Goal: Task Accomplishment & Management: Manage account settings

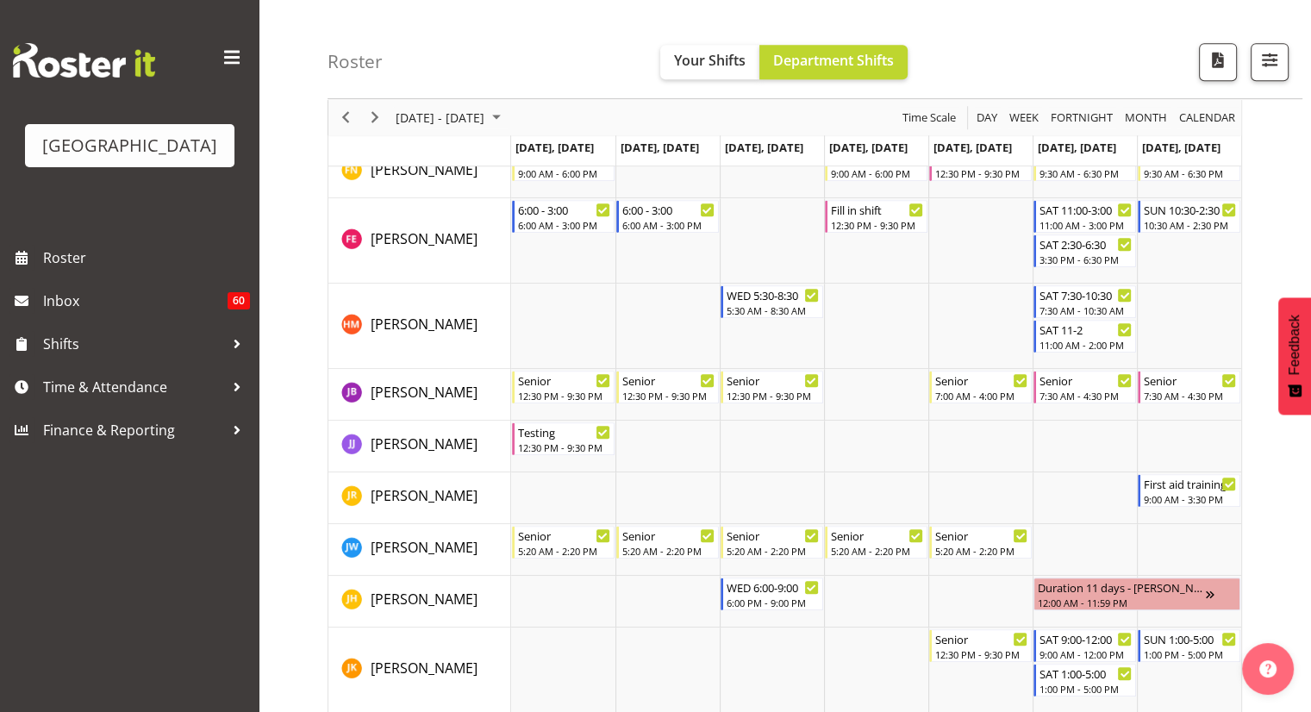
scroll to position [802, 0]
click at [117, 382] on span "Time & Attendance" at bounding box center [133, 387] width 181 height 26
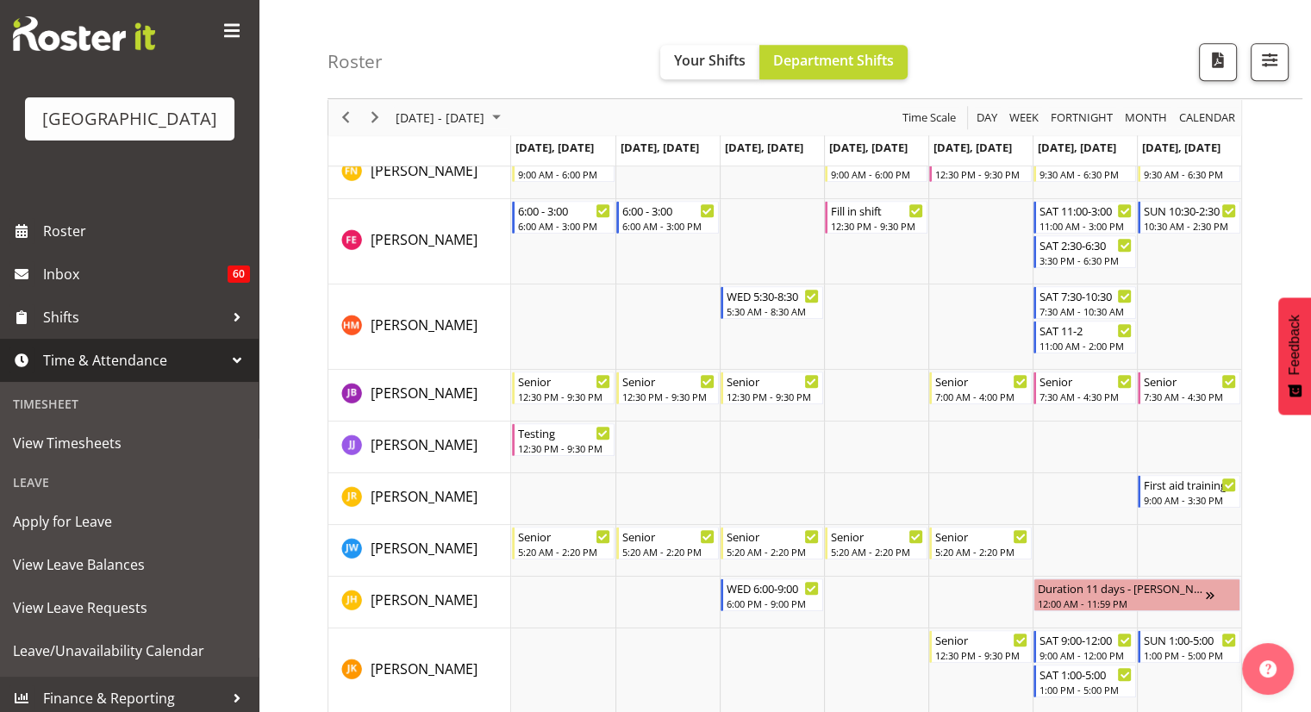
scroll to position [34, 0]
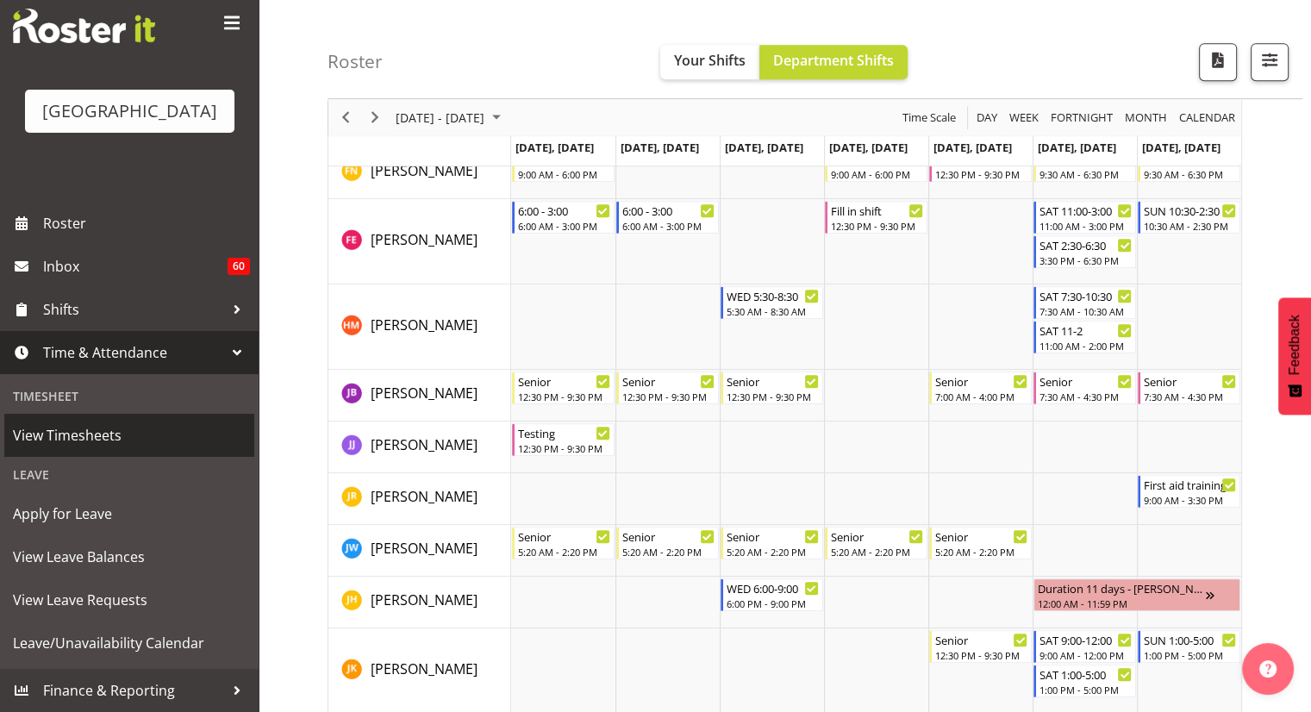
click at [122, 444] on span "View Timesheets" at bounding box center [129, 435] width 233 height 26
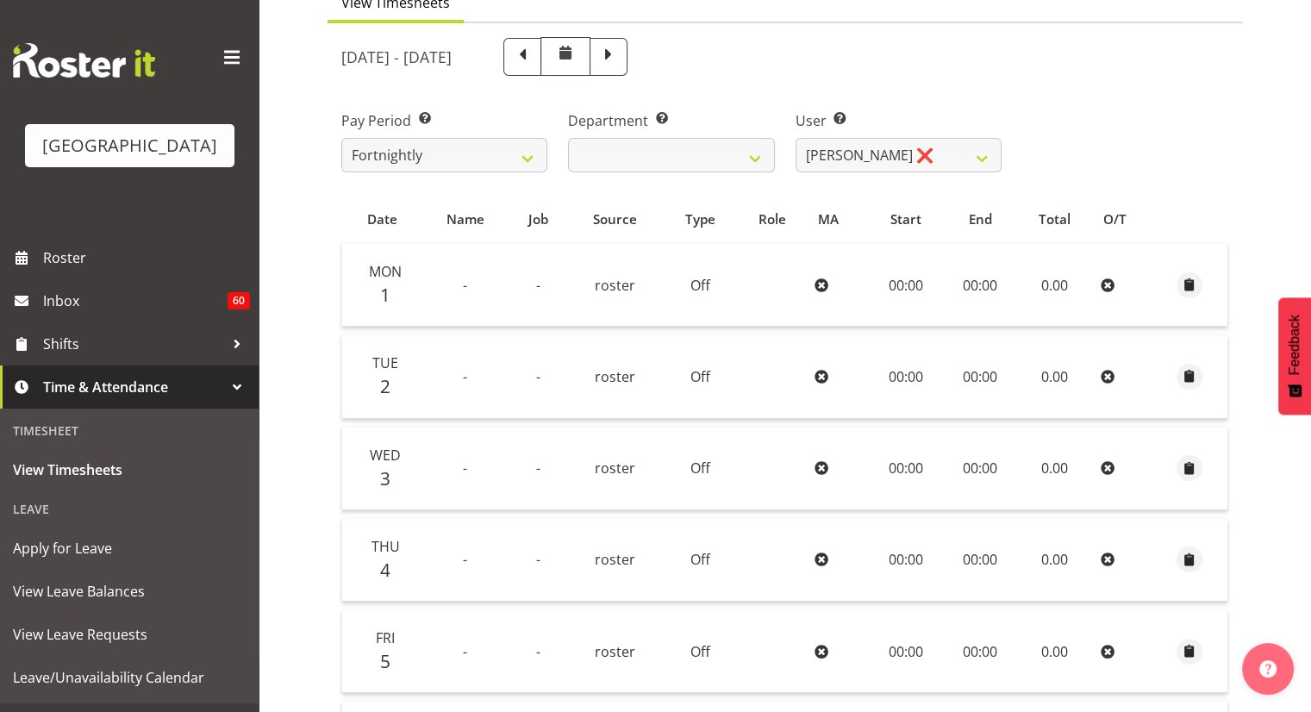
scroll to position [164, 0]
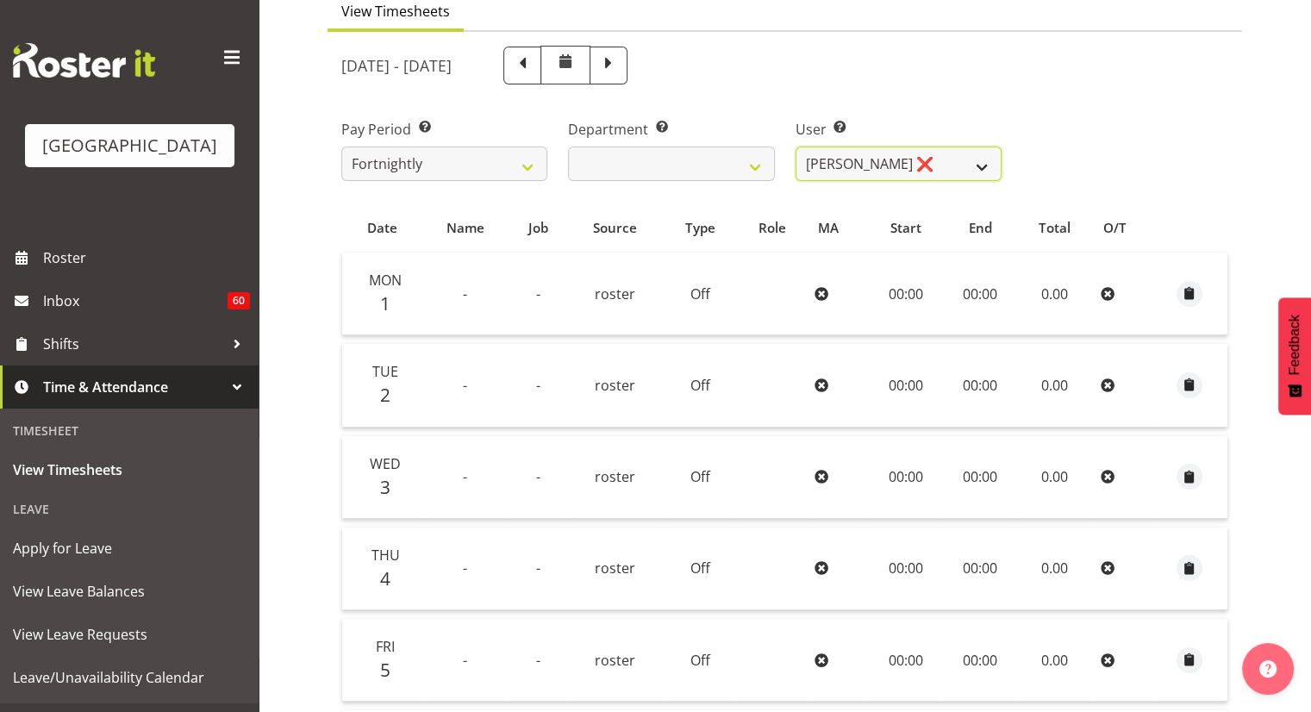
click at [969, 170] on select "Pyper Smith ❌" at bounding box center [898, 163] width 206 height 34
click at [742, 171] on select "Lifeguard Crew" at bounding box center [671, 163] width 206 height 34
click at [484, 159] on select "Fortnightly" at bounding box center [444, 163] width 206 height 34
click at [396, 172] on select "Fortnightly" at bounding box center [444, 163] width 206 height 34
click at [533, 66] on span at bounding box center [522, 64] width 22 height 22
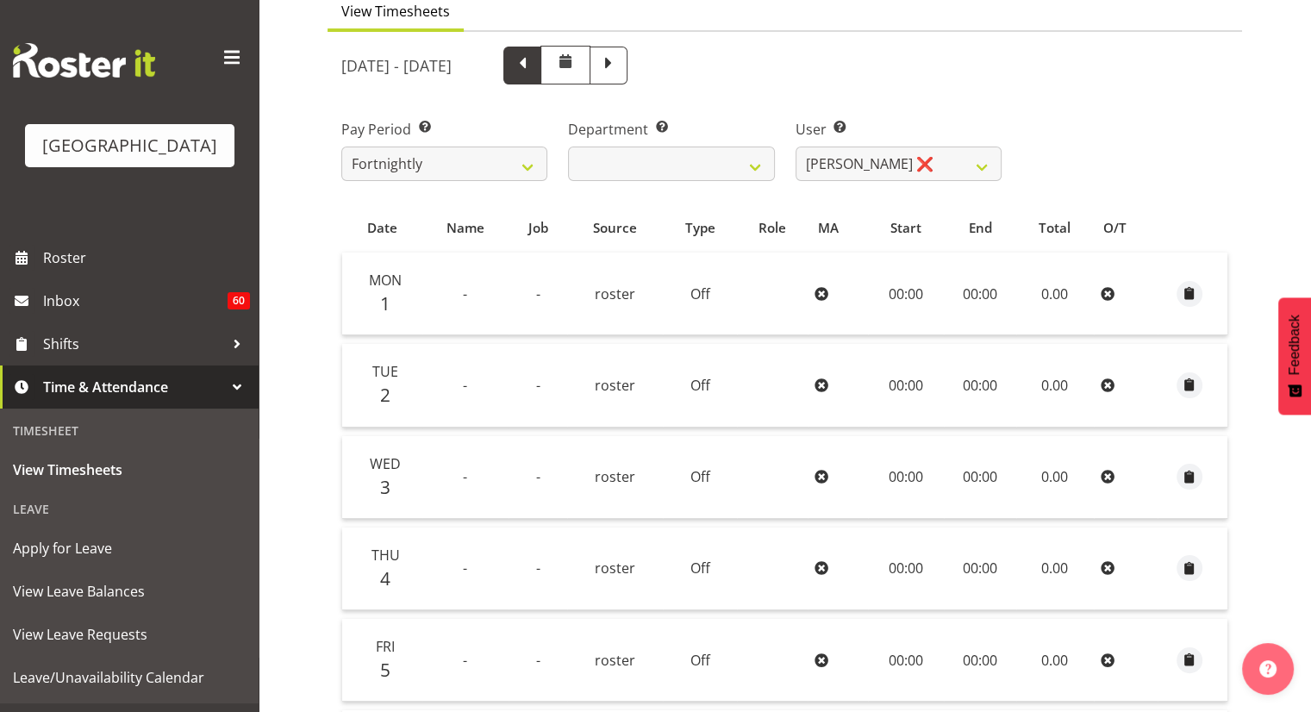
select select
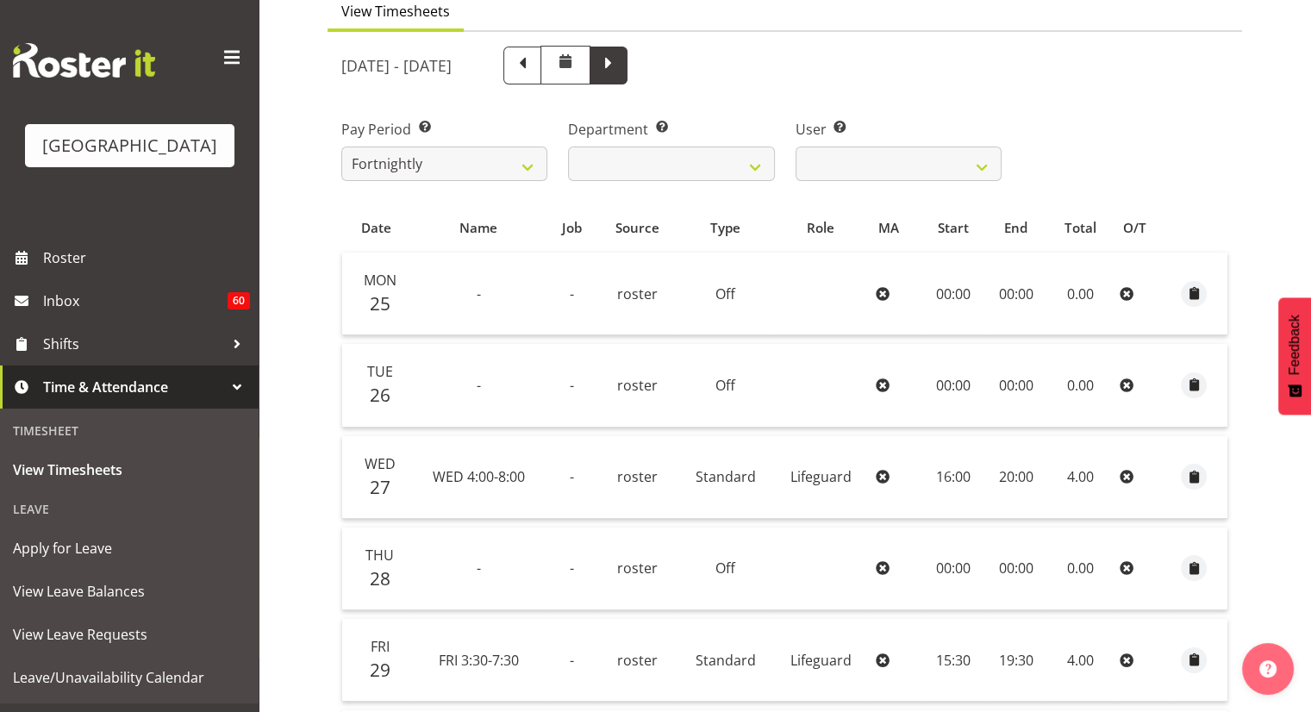
click at [627, 75] on span at bounding box center [608, 66] width 38 height 38
select select
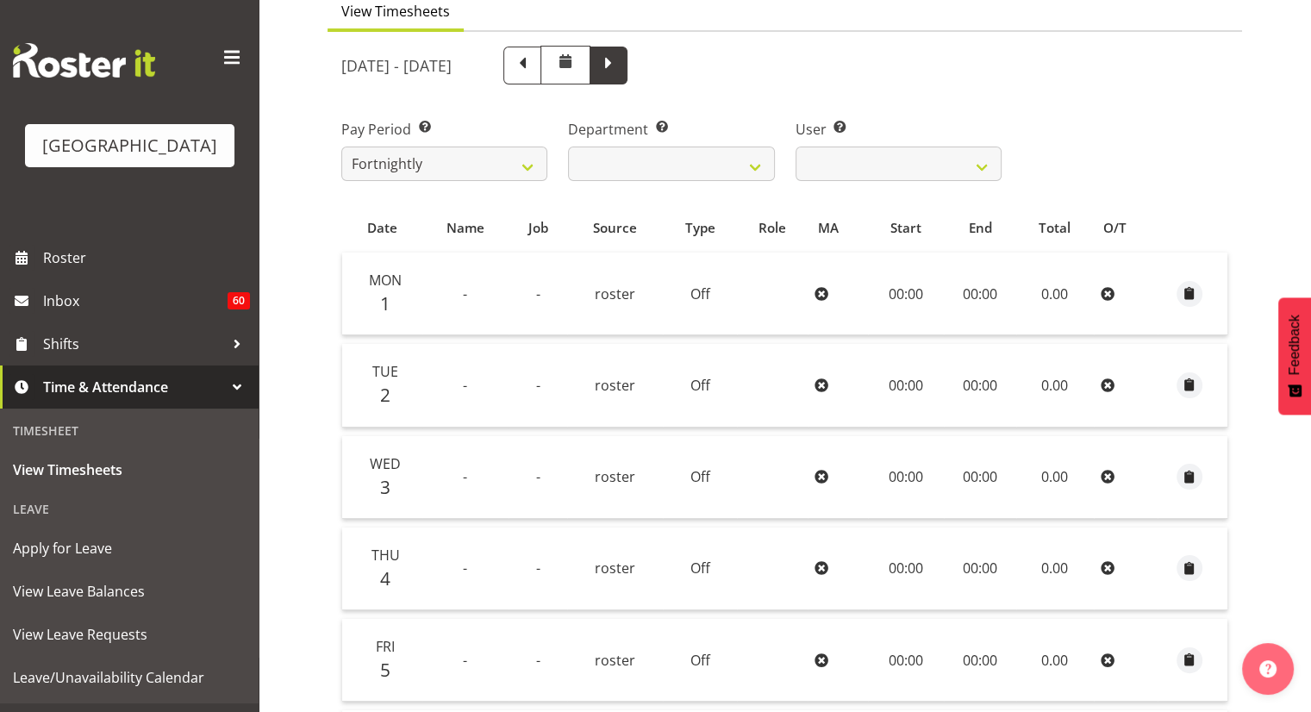
click at [620, 65] on span at bounding box center [608, 64] width 22 height 22
select select
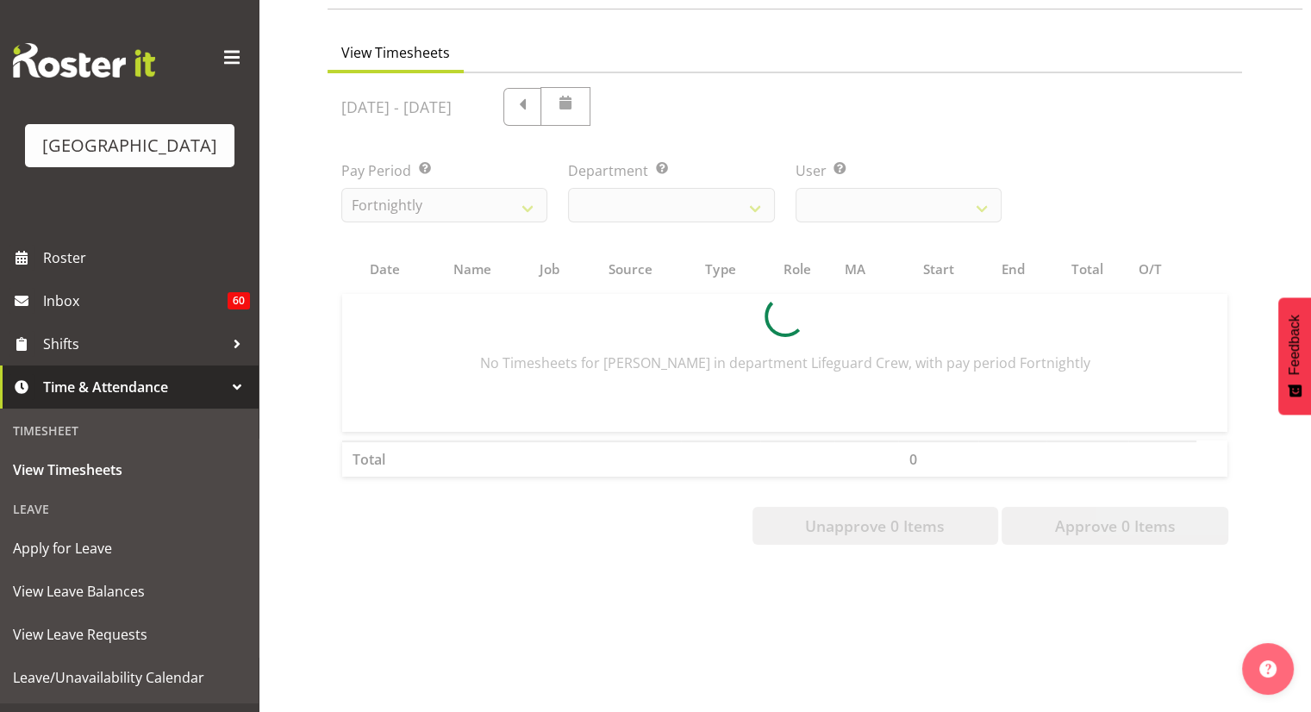
scroll to position [136, 0]
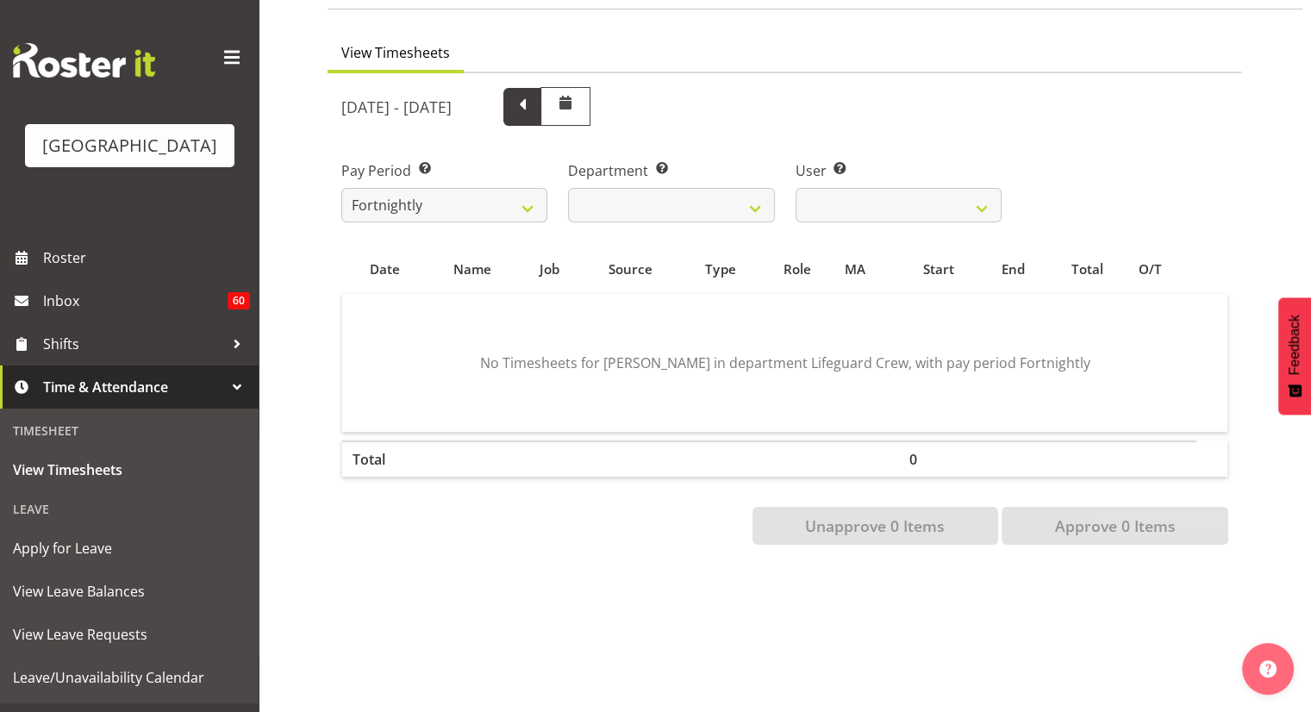
click at [533, 94] on span at bounding box center [522, 105] width 22 height 22
select select
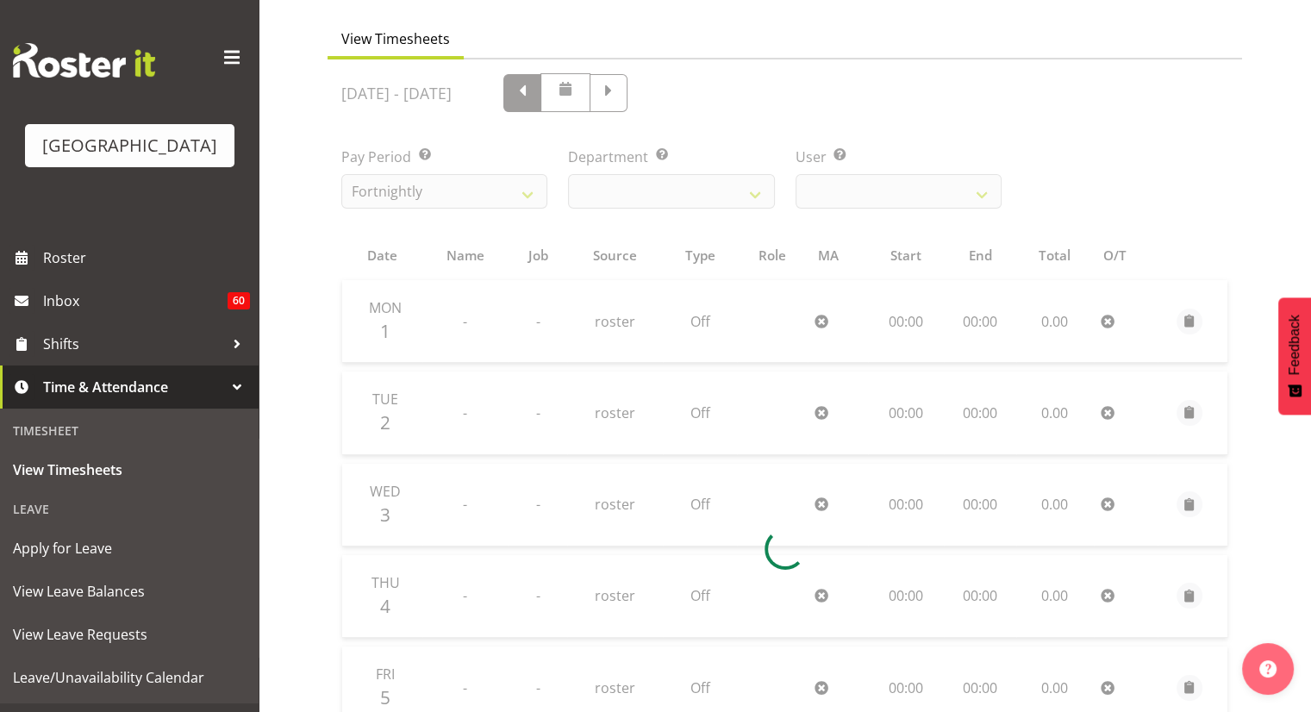
scroll to position [164, 0]
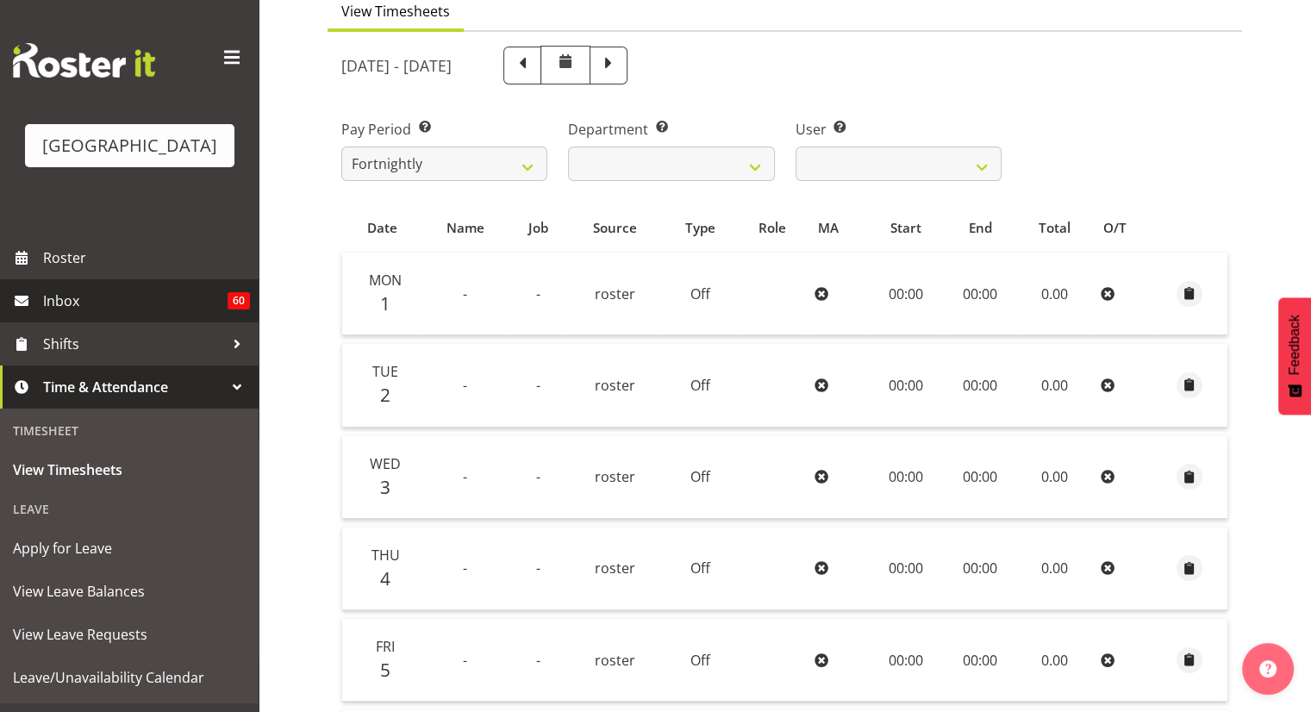
click at [152, 307] on span "Inbox" at bounding box center [135, 301] width 184 height 26
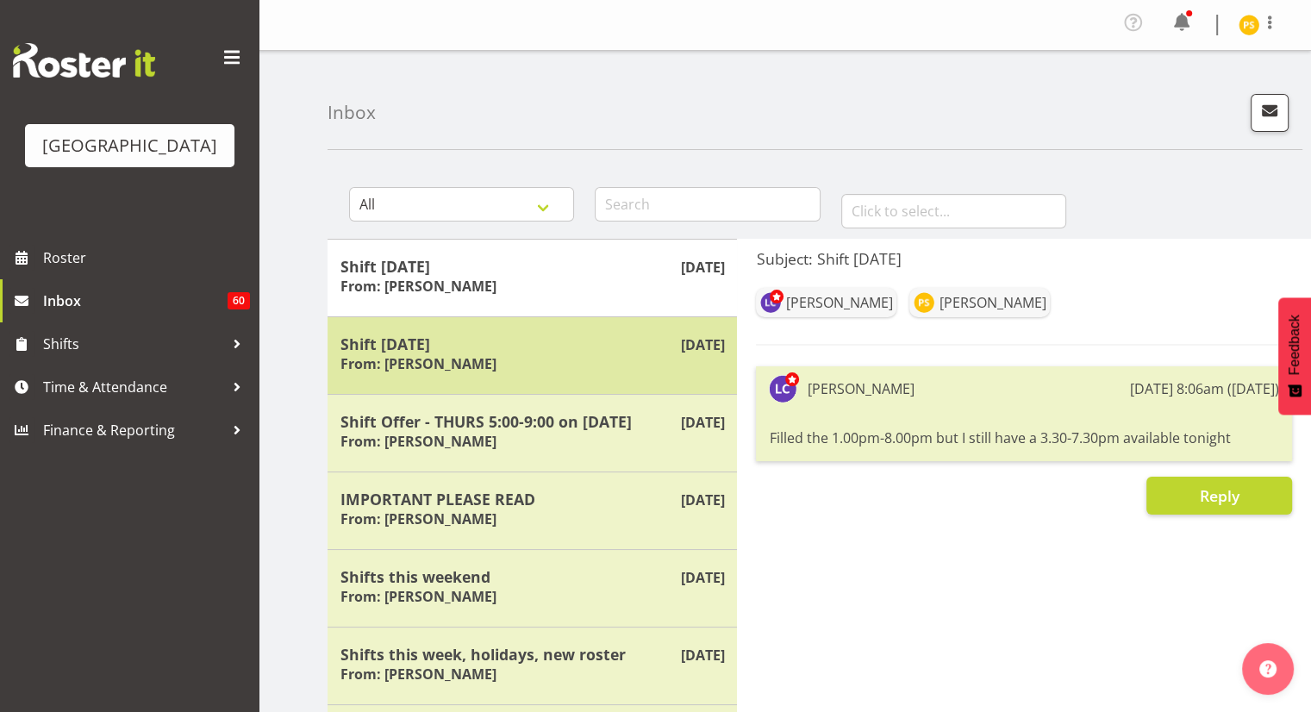
click at [541, 378] on div "[DATE] Shift [DATE] From: [PERSON_NAME]" at bounding box center [531, 355] width 409 height 78
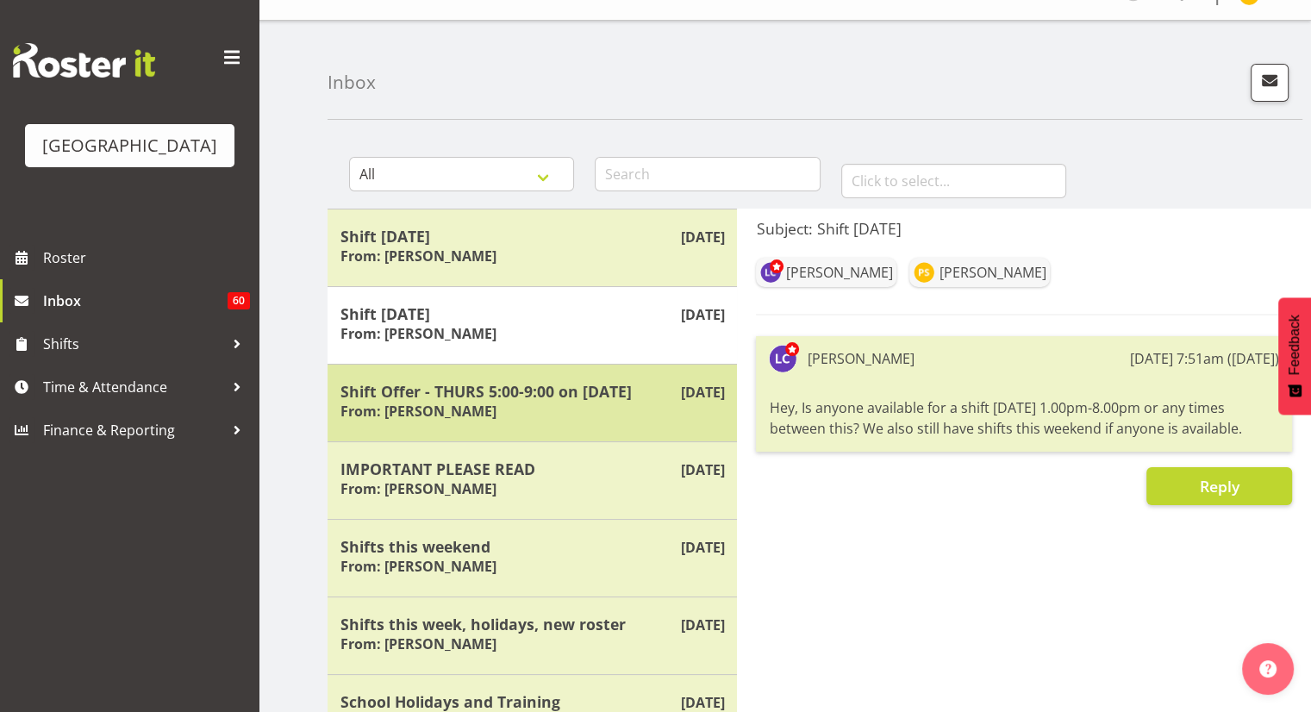
scroll to position [36, 0]
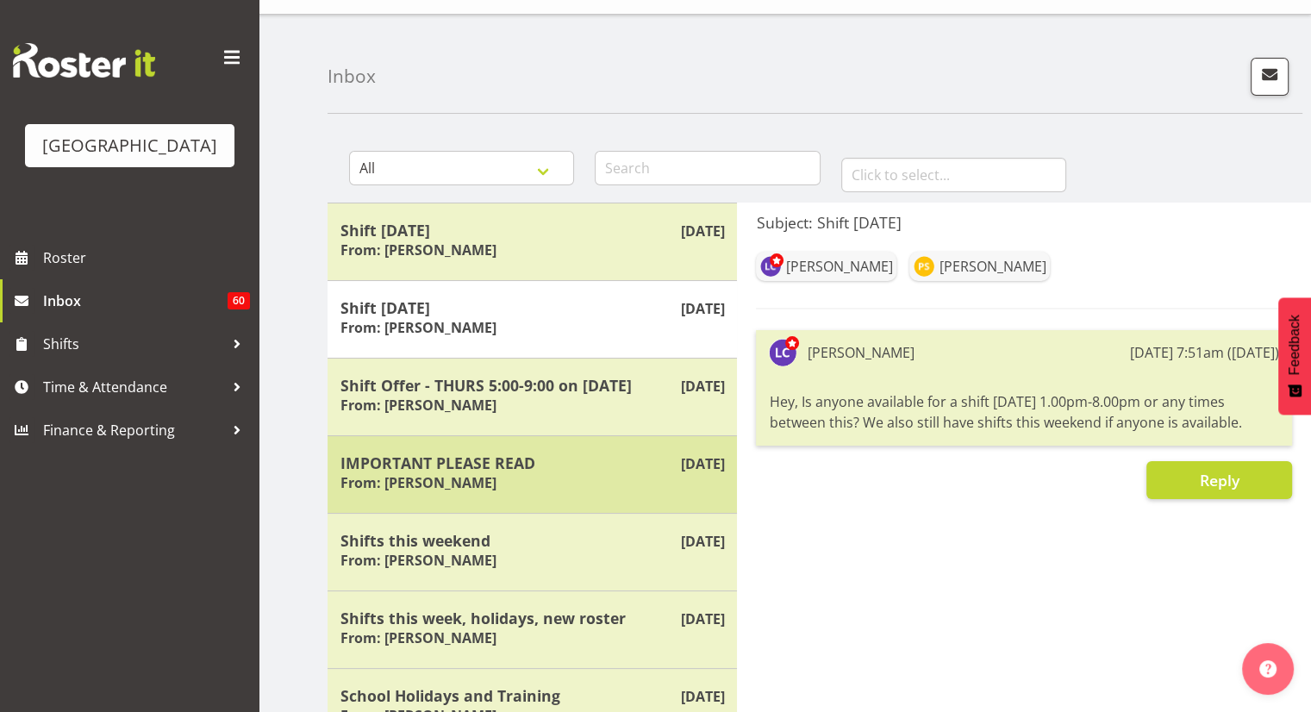
click at [546, 453] on h5 "IMPORTANT PLEASE READ" at bounding box center [531, 462] width 383 height 19
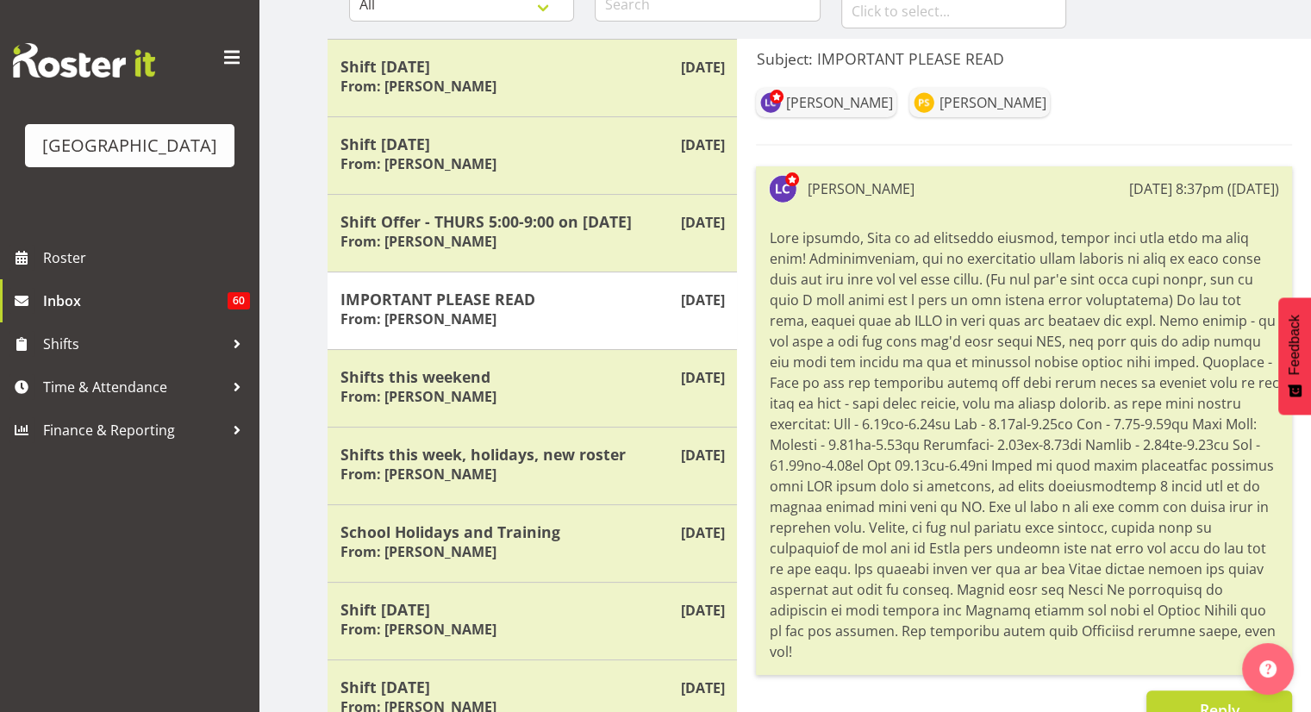
scroll to position [202, 0]
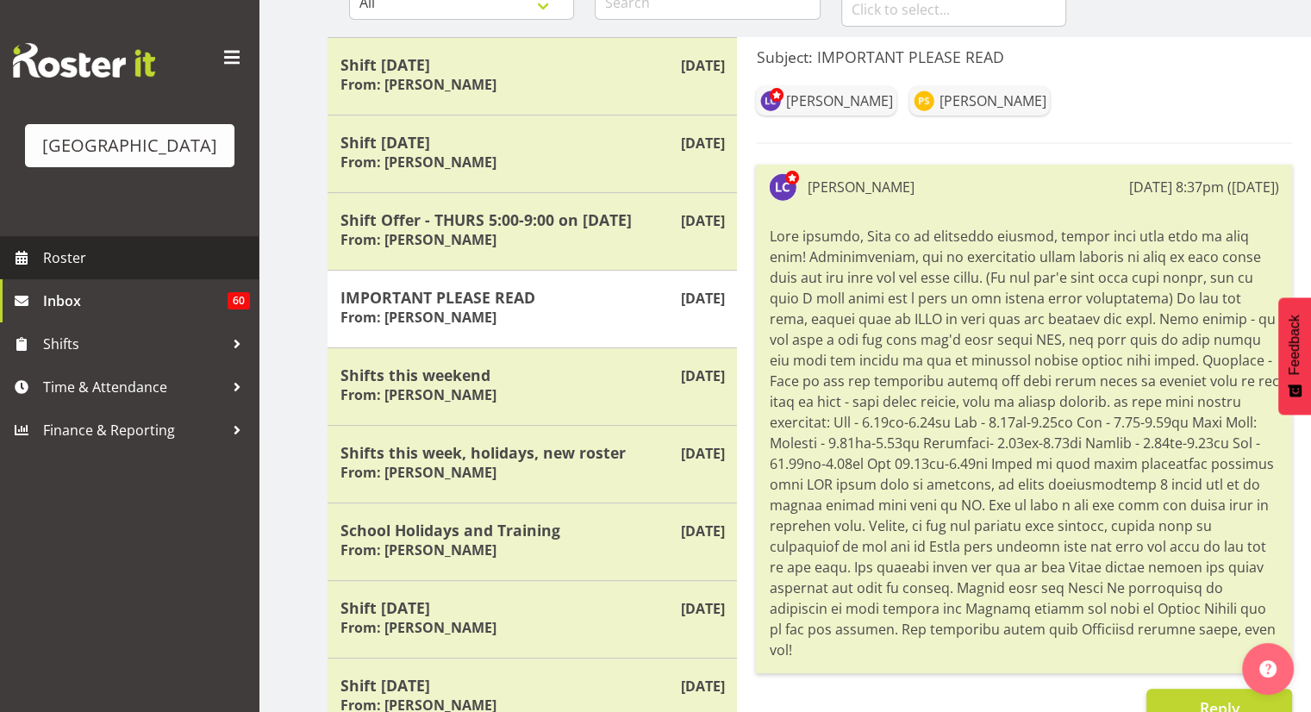
click at [151, 262] on span "Roster" at bounding box center [146, 258] width 207 height 26
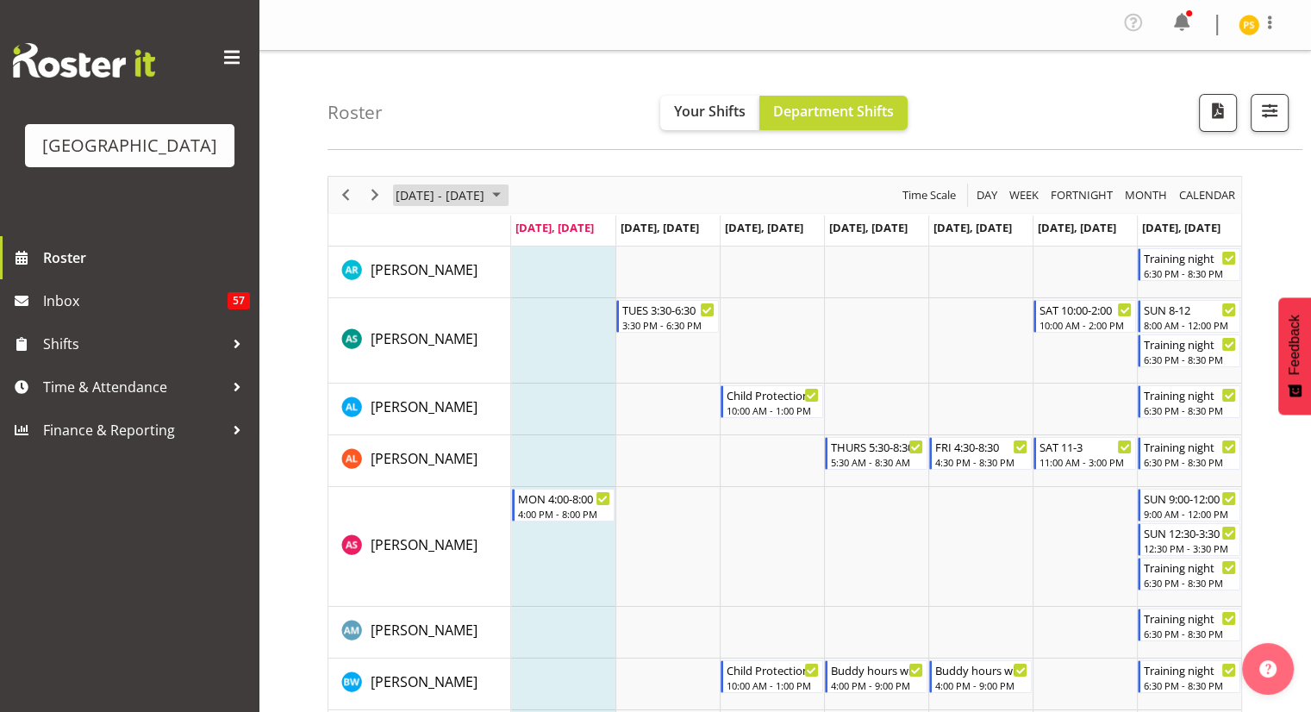
click at [507, 190] on span "September 08 - 14, 2025" at bounding box center [496, 195] width 21 height 22
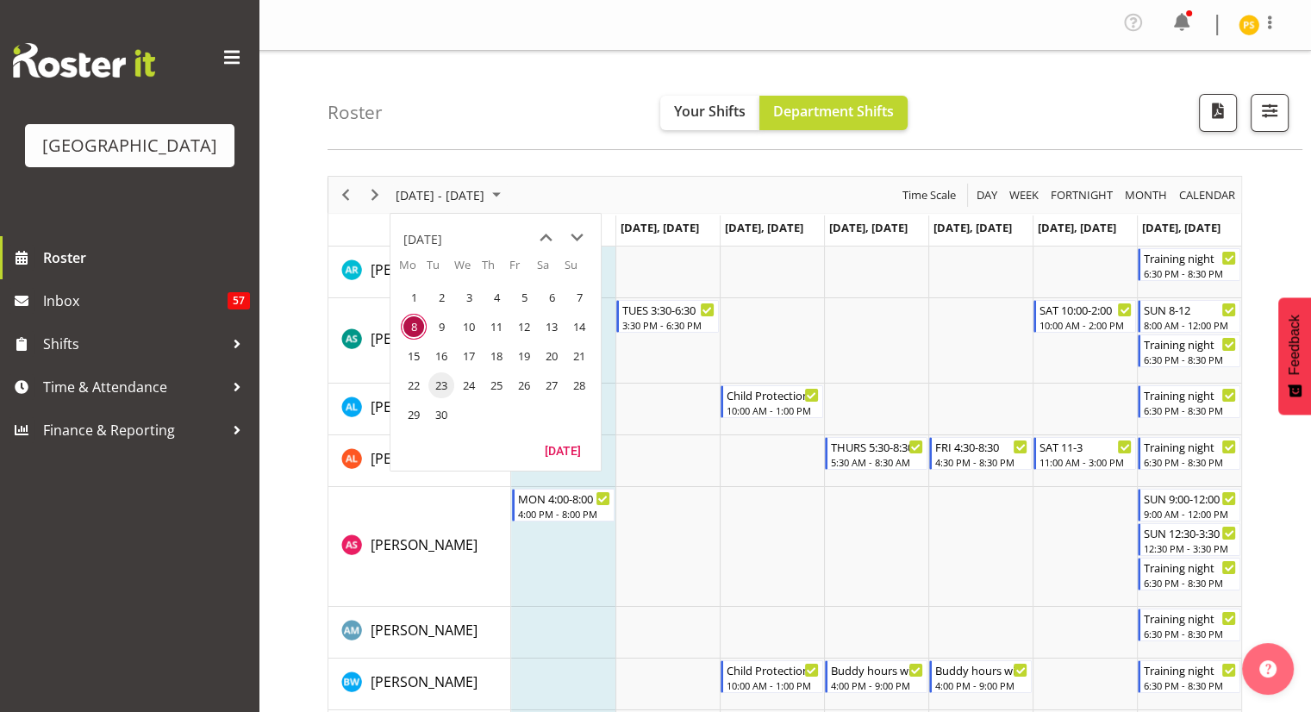
click at [441, 380] on span "23" at bounding box center [441, 385] width 26 height 26
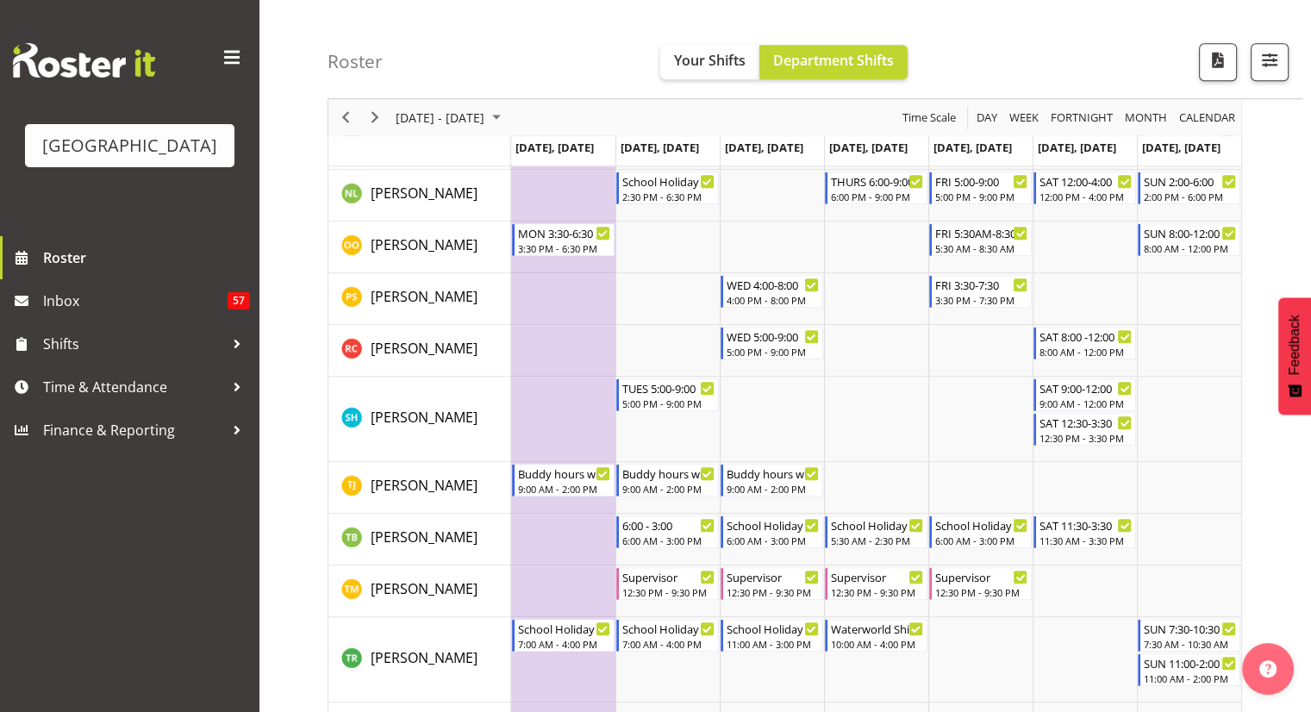
scroll to position [1664, 0]
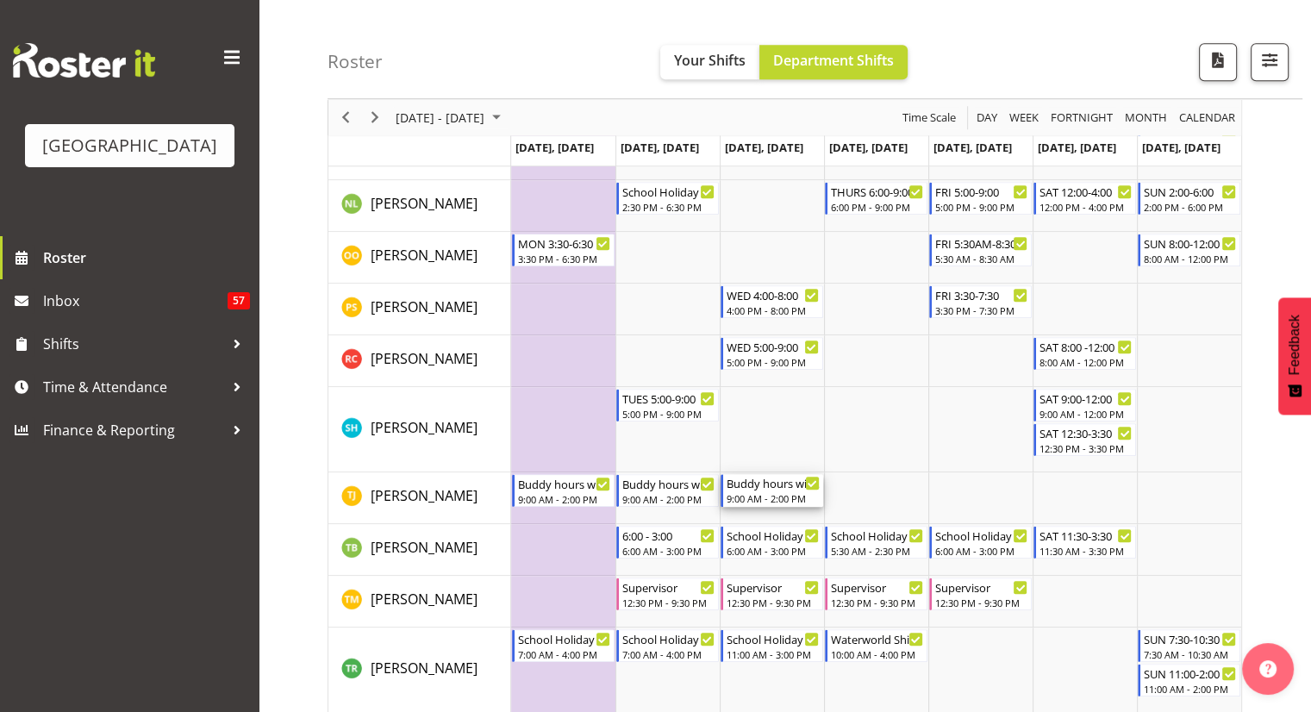
click at [774, 490] on div "Buddy hours with Finn" at bounding box center [772, 482] width 93 height 17
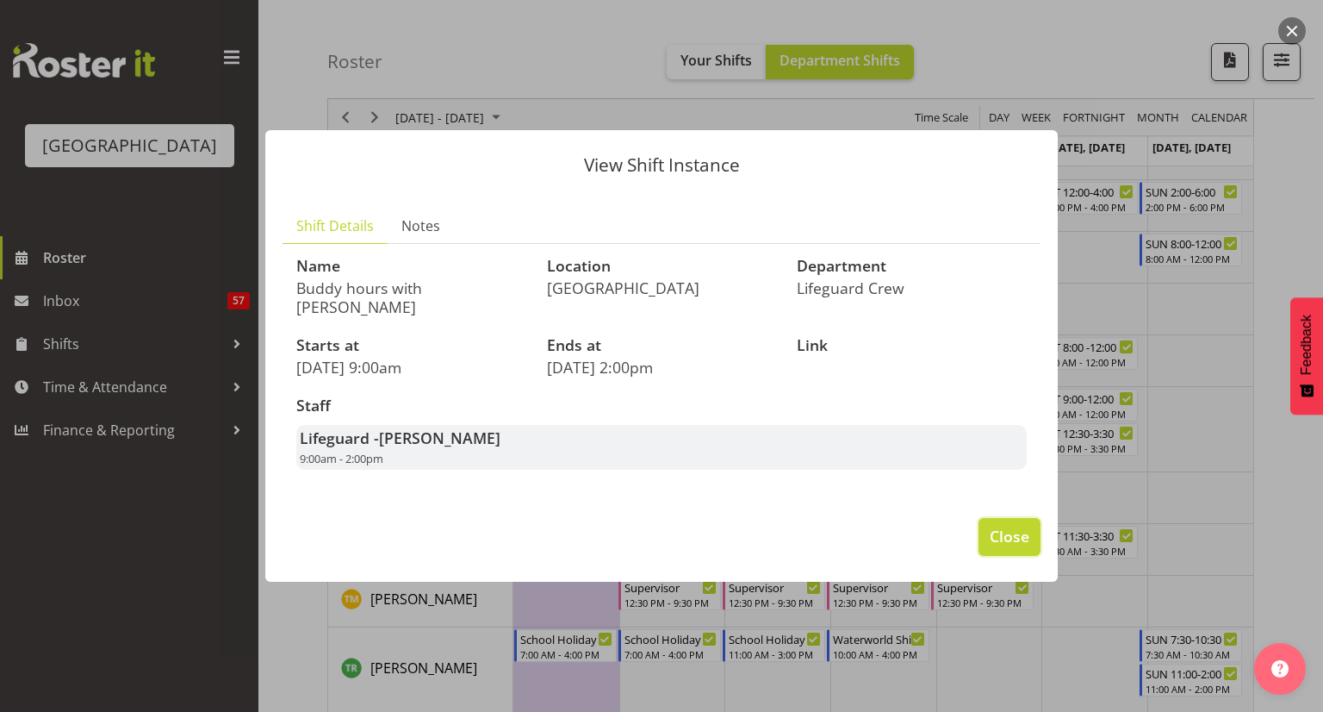
click at [988, 530] on button "Close" at bounding box center [1010, 537] width 62 height 38
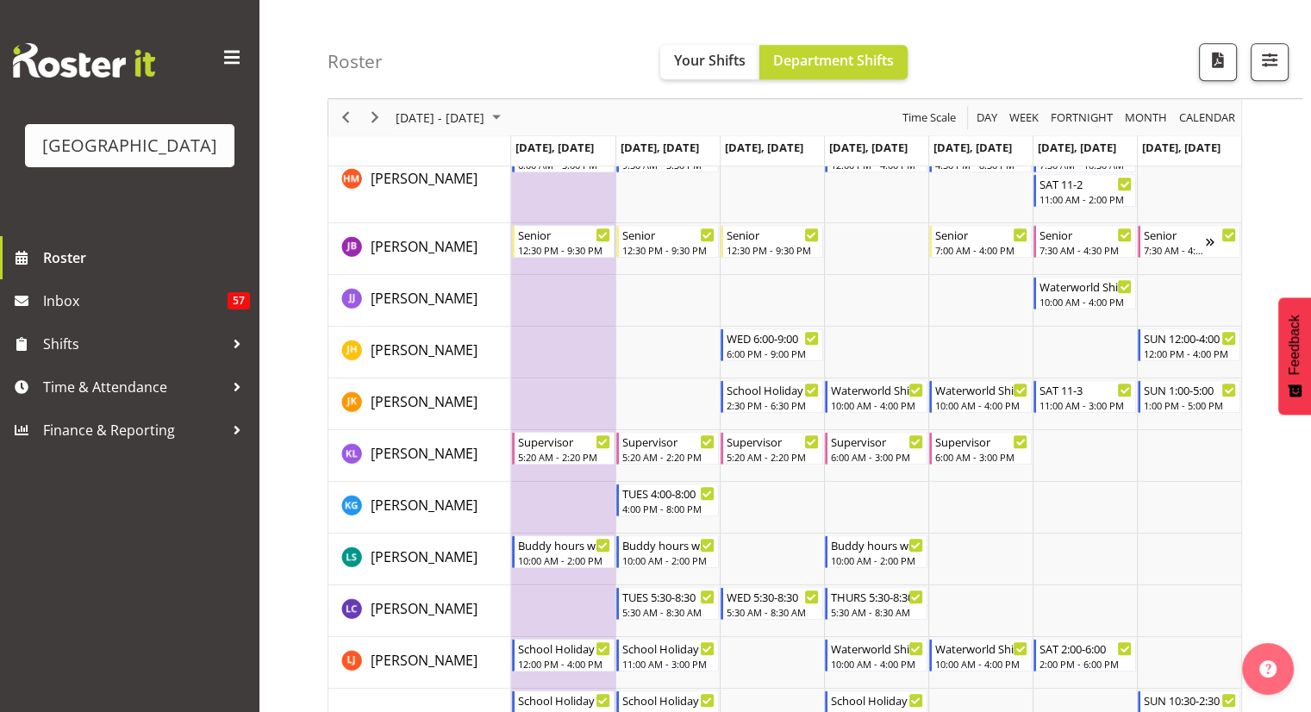
scroll to position [912, 0]
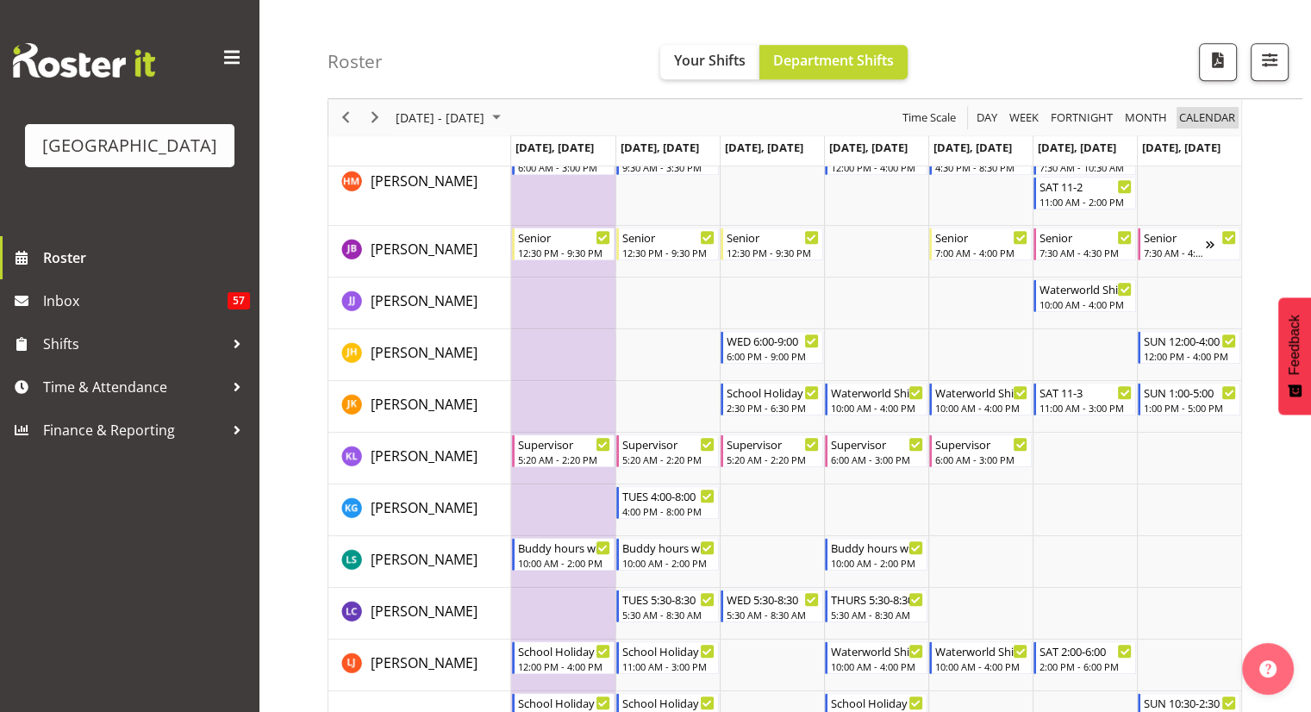
click at [1203, 111] on span "calendar" at bounding box center [1206, 118] width 59 height 22
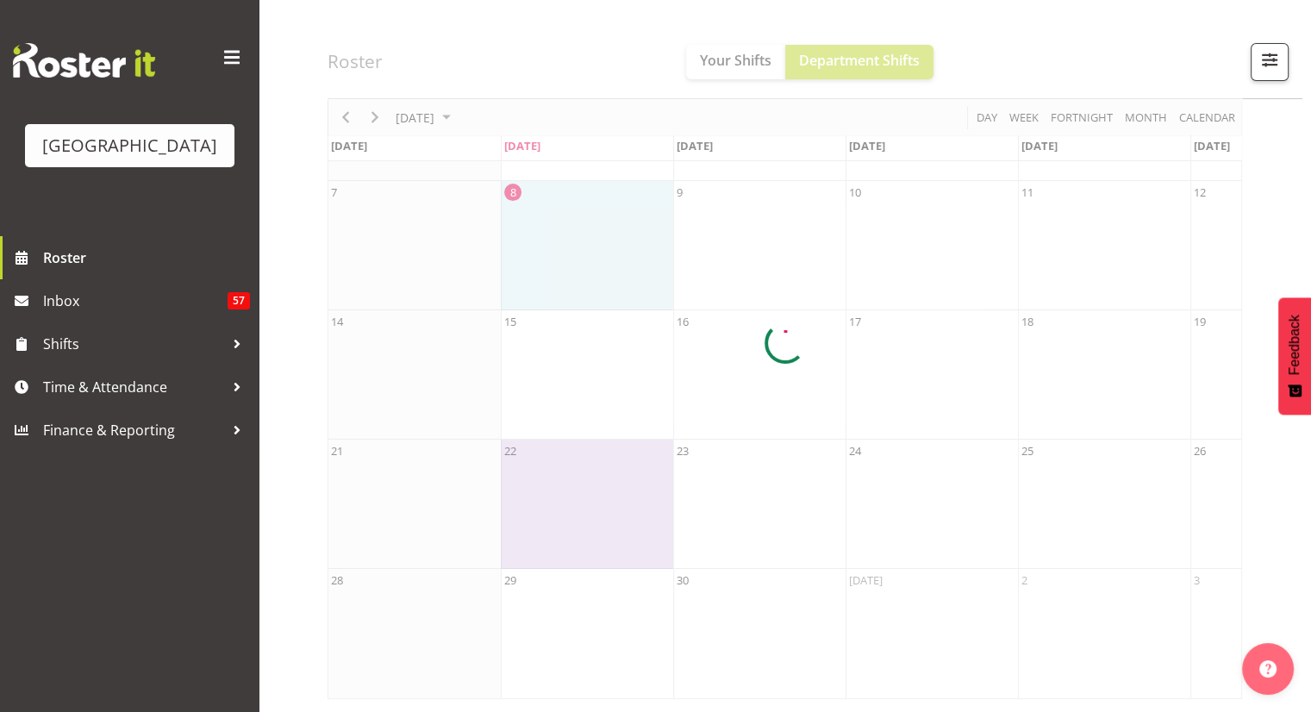
scroll to position [202, 0]
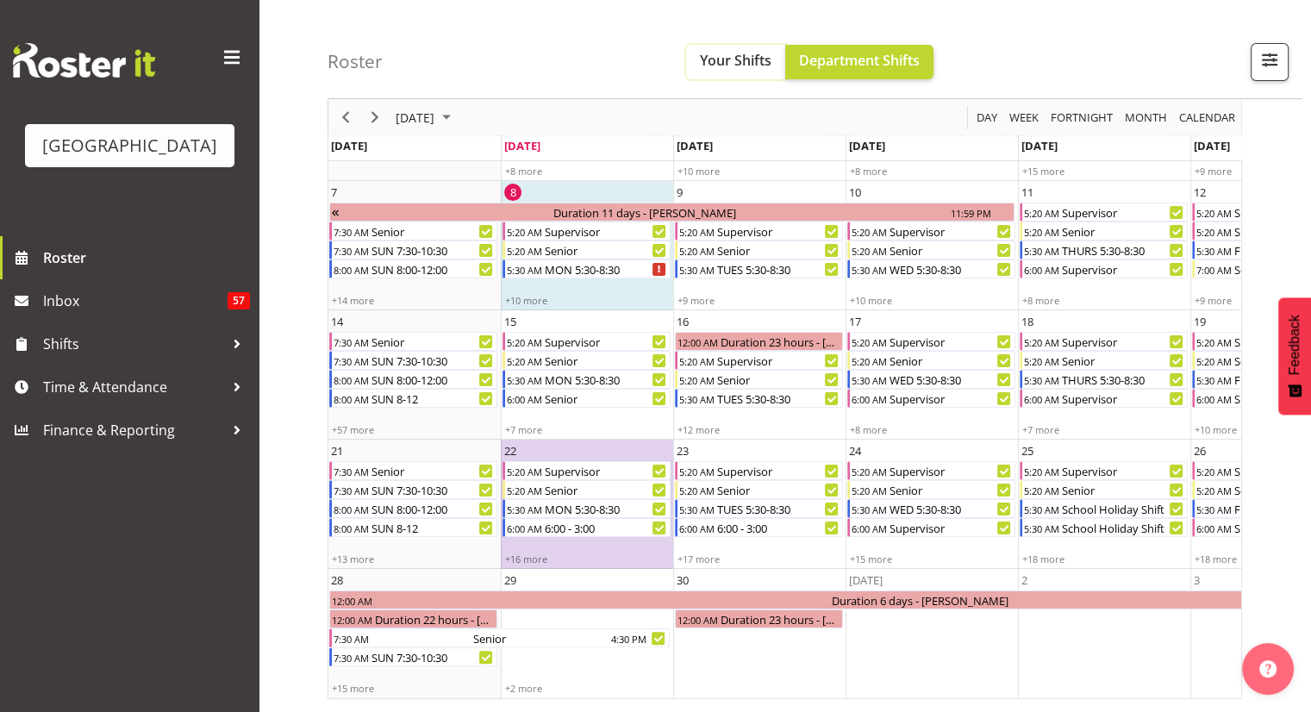
click at [720, 58] on span "Your Shifts" at bounding box center [736, 60] width 72 height 19
